Goal: Task Accomplishment & Management: Use online tool/utility

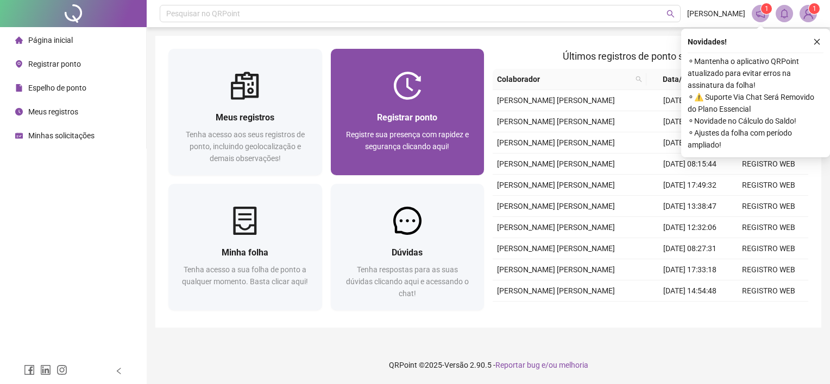
click at [402, 125] on div "Registrar ponto Registre sua presença com rapidez e segurança clicando aqui!" at bounding box center [408, 138] width 128 height 54
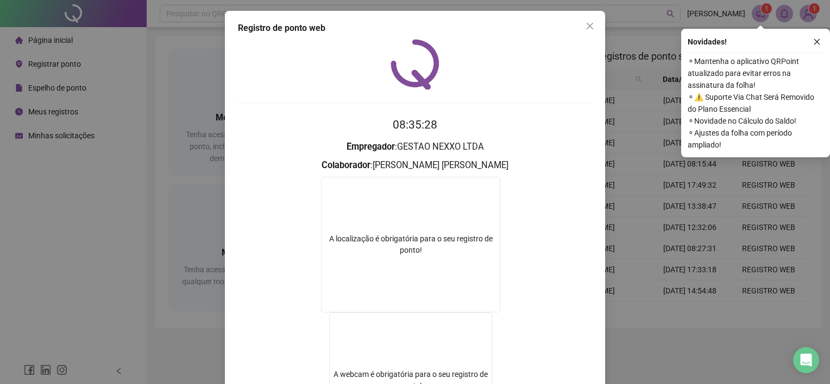
click at [591, 18] on button "Close" at bounding box center [589, 25] width 17 height 17
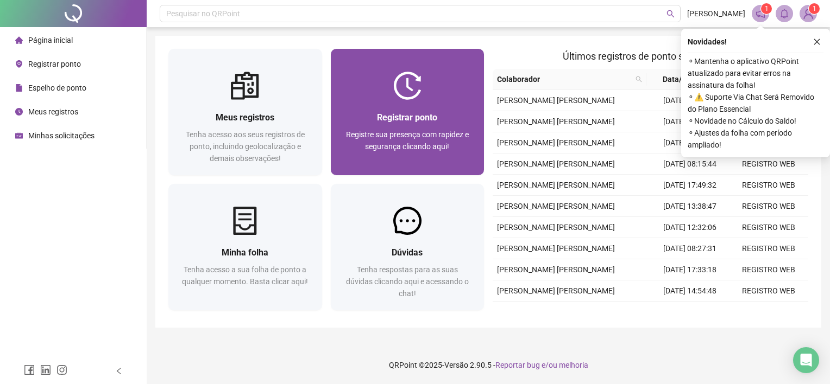
click at [429, 100] on div "Registrar ponto Registre sua presença com rapidez e segurança clicando aqui!" at bounding box center [408, 137] width 154 height 75
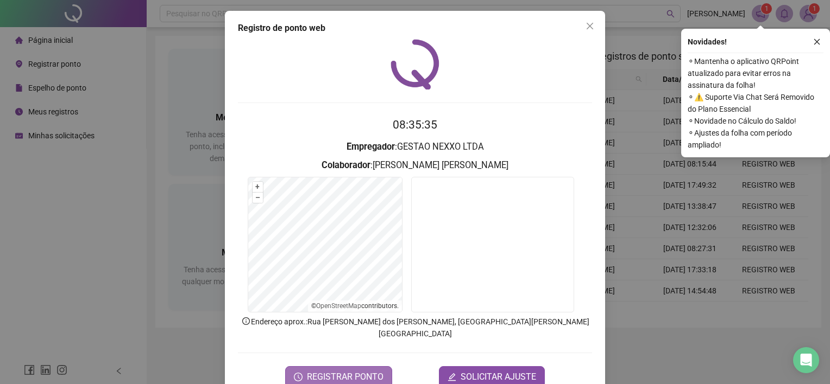
click at [307, 371] on span "REGISTRAR PONTO" at bounding box center [345, 377] width 77 height 13
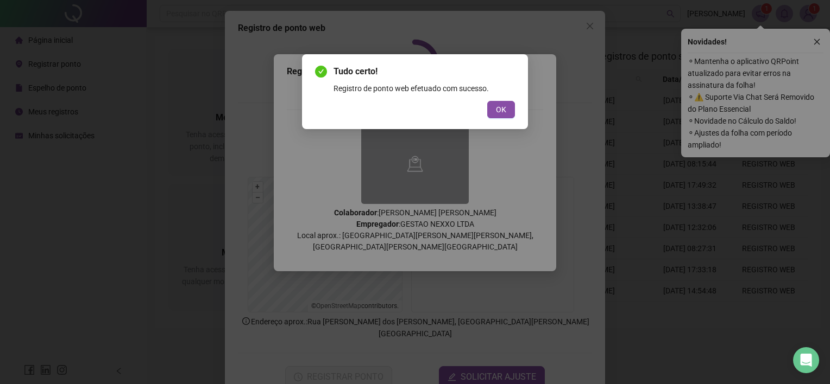
click at [500, 106] on span "OK" at bounding box center [501, 110] width 10 height 12
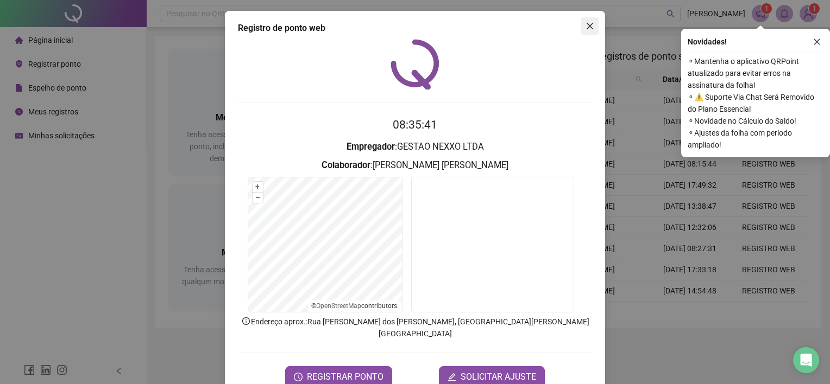
drag, startPoint x: 586, startPoint y: 22, endPoint x: 576, endPoint y: 30, distance: 13.6
click at [586, 25] on icon "close" at bounding box center [589, 26] width 9 height 9
